Goal: Information Seeking & Learning: Find contact information

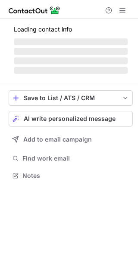
scroll to position [4, 4]
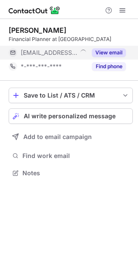
click at [72, 52] on span "***@origenfs.co.uk" at bounding box center [49, 53] width 56 height 8
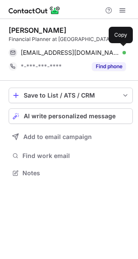
click at [72, 52] on span "kerryknott@origenfs.co.uk" at bounding box center [70, 53] width 99 height 8
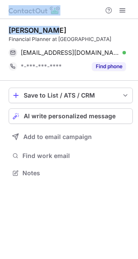
drag, startPoint x: 100, startPoint y: 24, endPoint x: 148, endPoint y: -11, distance: 58.9
click at [138, 0] on html "Help & Support Kerry Knott Financial Planner at Origen kerryknott@origenfs.co.u…" at bounding box center [69, 129] width 138 height 259
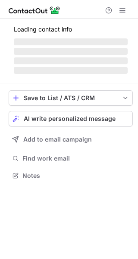
scroll to position [4, 4]
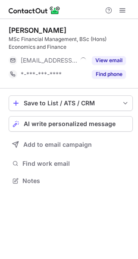
scroll to position [174, 138]
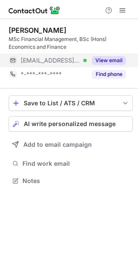
click at [74, 66] on div "***@dezrezlegal.co.uk Verified" at bounding box center [48, 60] width 78 height 14
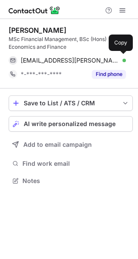
click at [41, 63] on span "kian.watson@dezrezlegal.co.uk" at bounding box center [70, 60] width 99 height 8
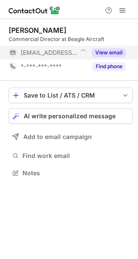
scroll to position [4, 4]
click at [89, 56] on div "View email" at bounding box center [106, 53] width 39 height 14
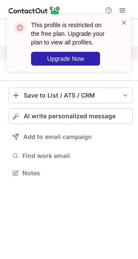
click at [49, 54] on div "This profile is restricted on the free plan. Upgrade your plan to view all prof…" at bounding box center [69, 46] width 138 height 81
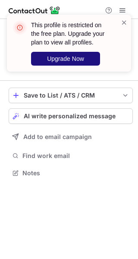
click at [81, 56] on span "Upgrade Now" at bounding box center [65, 58] width 37 height 7
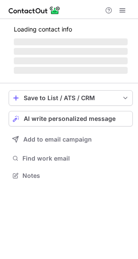
scroll to position [166, 138]
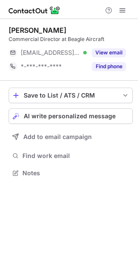
click at [105, 57] on div "View email" at bounding box center [106, 53] width 39 height 14
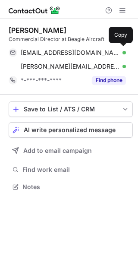
scroll to position [180, 138]
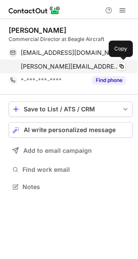
click at [47, 65] on span "sarah.westley@beagletg.com" at bounding box center [70, 67] width 99 height 8
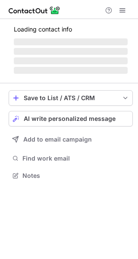
scroll to position [188, 138]
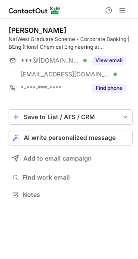
click at [84, 51] on div "Natan Levine NatWest Graduate Scheme - Corporate Banking | BEng (Hons) Chemical…" at bounding box center [71, 60] width 124 height 69
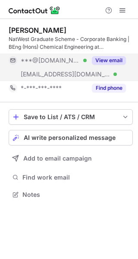
click at [87, 59] on div "View email" at bounding box center [106, 60] width 39 height 14
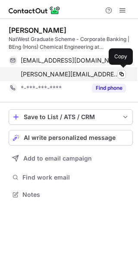
click at [35, 78] on div "natan.levine@rbs.co.uk Verified Copy" at bounding box center [67, 74] width 117 height 14
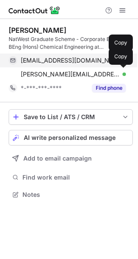
click at [82, 62] on span "natanellevine@gmail.com" at bounding box center [70, 60] width 99 height 8
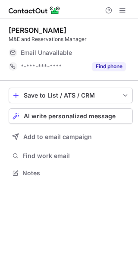
scroll to position [4, 4]
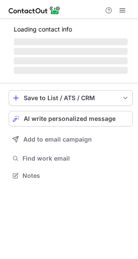
scroll to position [174, 138]
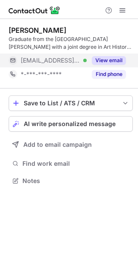
click at [93, 63] on button "View email" at bounding box center [109, 60] width 34 height 9
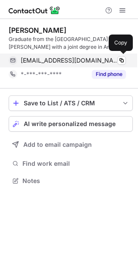
click at [63, 55] on div "kcameron@nationalgalleries.org Verified Copy" at bounding box center [67, 60] width 117 height 14
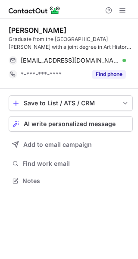
click at [90, 17] on div "Help & Support" at bounding box center [69, 9] width 138 height 19
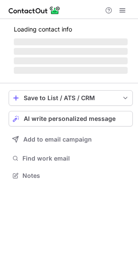
scroll to position [174, 138]
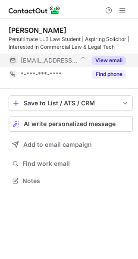
click at [63, 59] on span "[EMAIL_ADDRESS][DOMAIN_NAME]" at bounding box center [49, 60] width 56 height 8
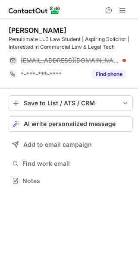
click at [54, 59] on span "muna@seo-london.org" at bounding box center [70, 60] width 99 height 8
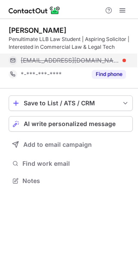
click at [71, 59] on span "muna@seo-london.org" at bounding box center [70, 60] width 99 height 8
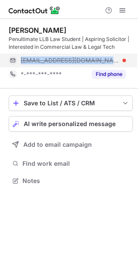
click at [71, 59] on span "muna@seo-london.org" at bounding box center [70, 60] width 99 height 8
copy span "muna@seo-london.org"
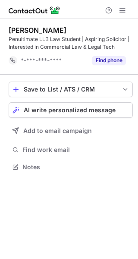
scroll to position [160, 138]
click at [85, 21] on div "Muna Omar Penultimate LLB Law Student | Aspiring Solicitor | Interested in Comm…" at bounding box center [71, 47] width 124 height 56
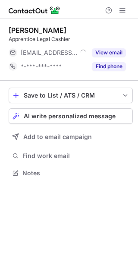
scroll to position [4, 4]
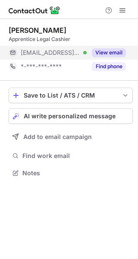
click at [55, 55] on span "[EMAIL_ADDRESS][DOMAIN_NAME]" at bounding box center [50, 53] width 59 height 8
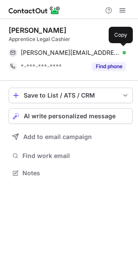
click at [31, 50] on span "[PERSON_NAME][EMAIL_ADDRESS][DOMAIN_NAME]" at bounding box center [70, 53] width 99 height 8
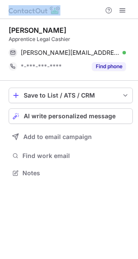
drag, startPoint x: 88, startPoint y: 18, endPoint x: 150, endPoint y: -8, distance: 67.6
click at [138, 0] on html "[PERSON_NAME] Apprentice Legal Cashier [PERSON_NAME][EMAIL_ADDRESS][DOMAIN_NAME…" at bounding box center [69, 129] width 138 height 259
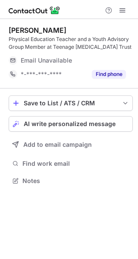
scroll to position [174, 138]
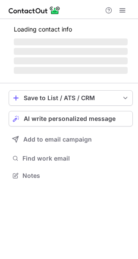
scroll to position [174, 138]
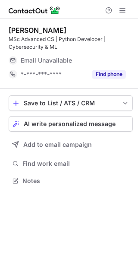
scroll to position [174, 138]
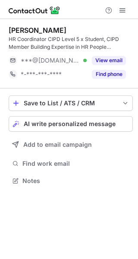
scroll to position [174, 138]
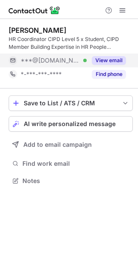
click at [89, 56] on div "View email" at bounding box center [106, 60] width 39 height 14
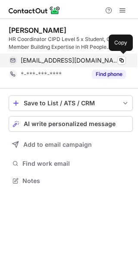
click at [33, 62] on span "gintareparamedike4@gmail.com" at bounding box center [70, 60] width 99 height 8
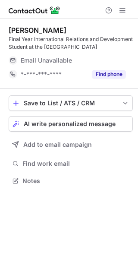
scroll to position [174, 138]
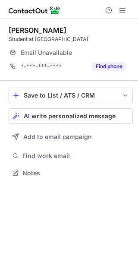
scroll to position [4, 4]
